Goal: Information Seeking & Learning: Learn about a topic

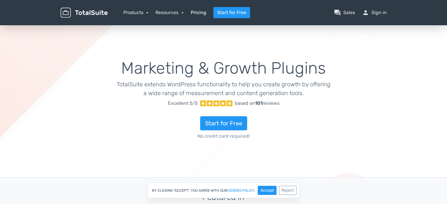
click at [194, 12] on link "Pricing" at bounding box center [199, 12] width 16 height 7
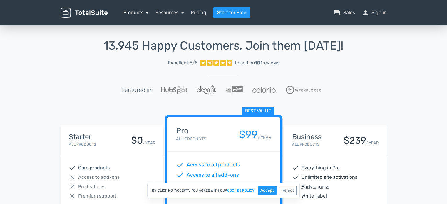
click at [142, 11] on link "Products" at bounding box center [136, 13] width 25 height 6
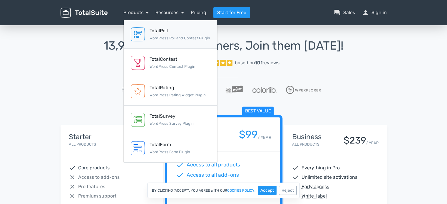
click at [159, 31] on div "TotalPoll" at bounding box center [180, 30] width 61 height 7
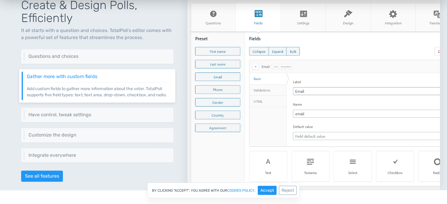
scroll to position [294, 0]
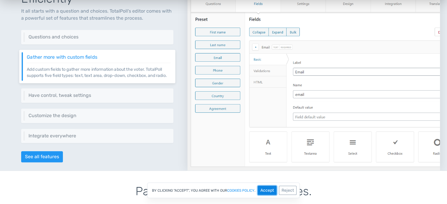
click at [271, 193] on button "Accept" at bounding box center [267, 190] width 19 height 9
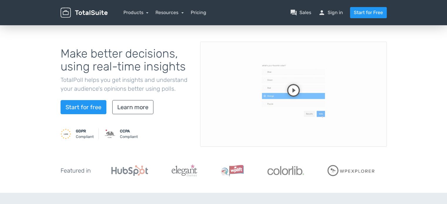
scroll to position [0, 0]
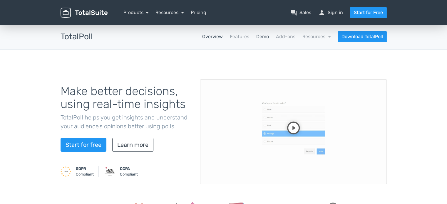
click at [266, 36] on link "Demo" at bounding box center [263, 36] width 13 height 7
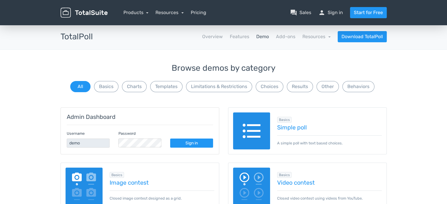
click at [307, 86] on button "Results" at bounding box center [300, 86] width 26 height 11
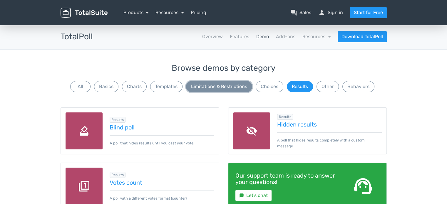
click at [207, 84] on button "Limitations & Restrictions" at bounding box center [219, 86] width 66 height 11
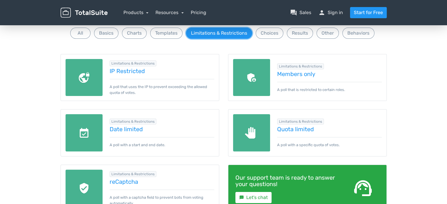
scroll to position [59, 0]
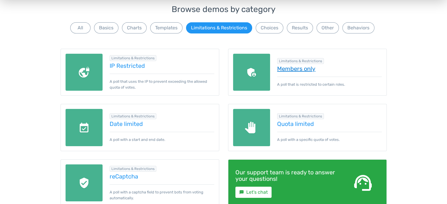
click at [287, 69] on link "Members only" at bounding box center [329, 69] width 105 height 6
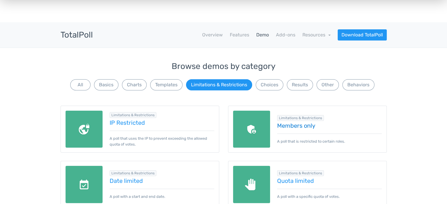
scroll to position [0, 0]
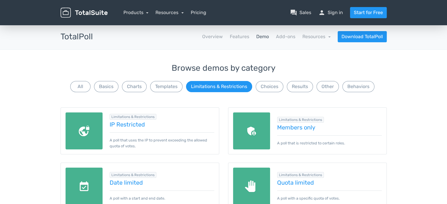
click at [84, 15] on img at bounding box center [84, 13] width 47 height 10
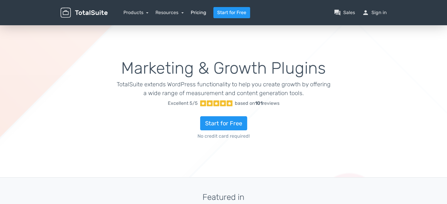
click at [201, 12] on link "Pricing" at bounding box center [199, 12] width 16 height 7
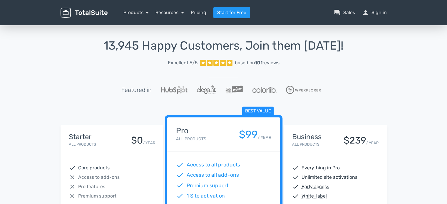
click at [97, 9] on img at bounding box center [84, 13] width 47 height 10
